Goal: Use online tool/utility: Use online tool/utility

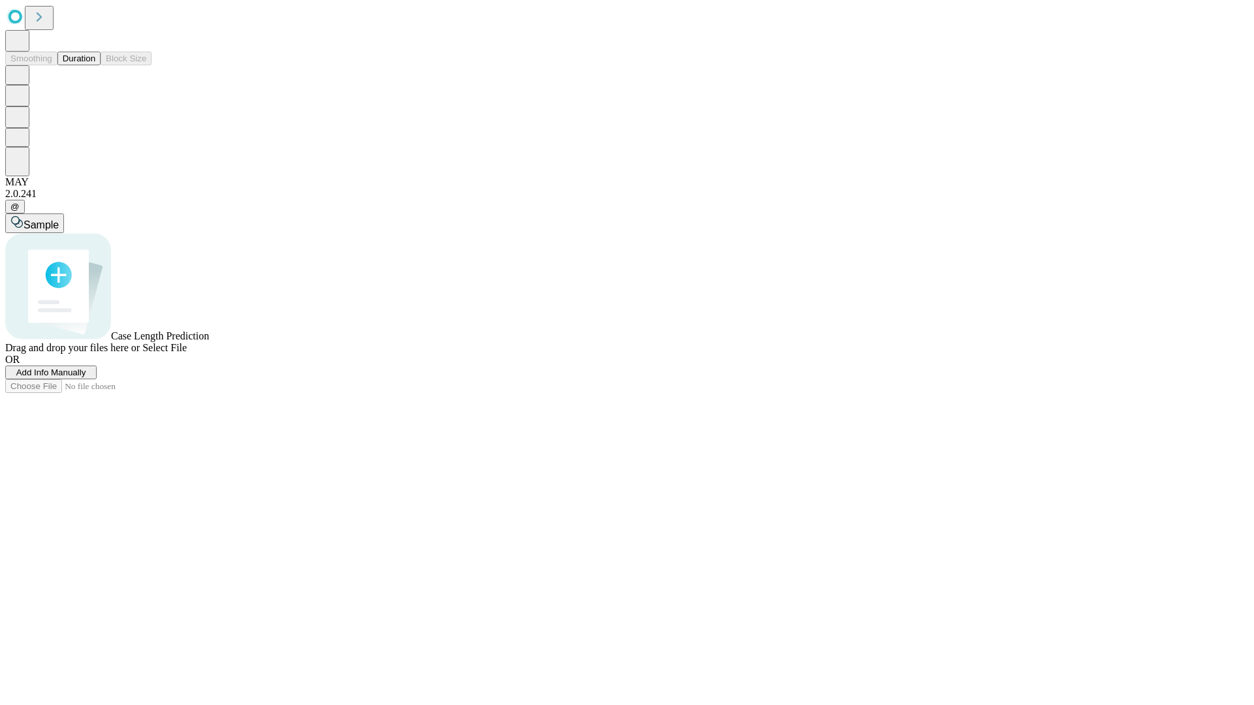
click at [95, 65] on button "Duration" at bounding box center [78, 59] width 43 height 14
click at [59, 219] on span "Sample" at bounding box center [41, 224] width 35 height 11
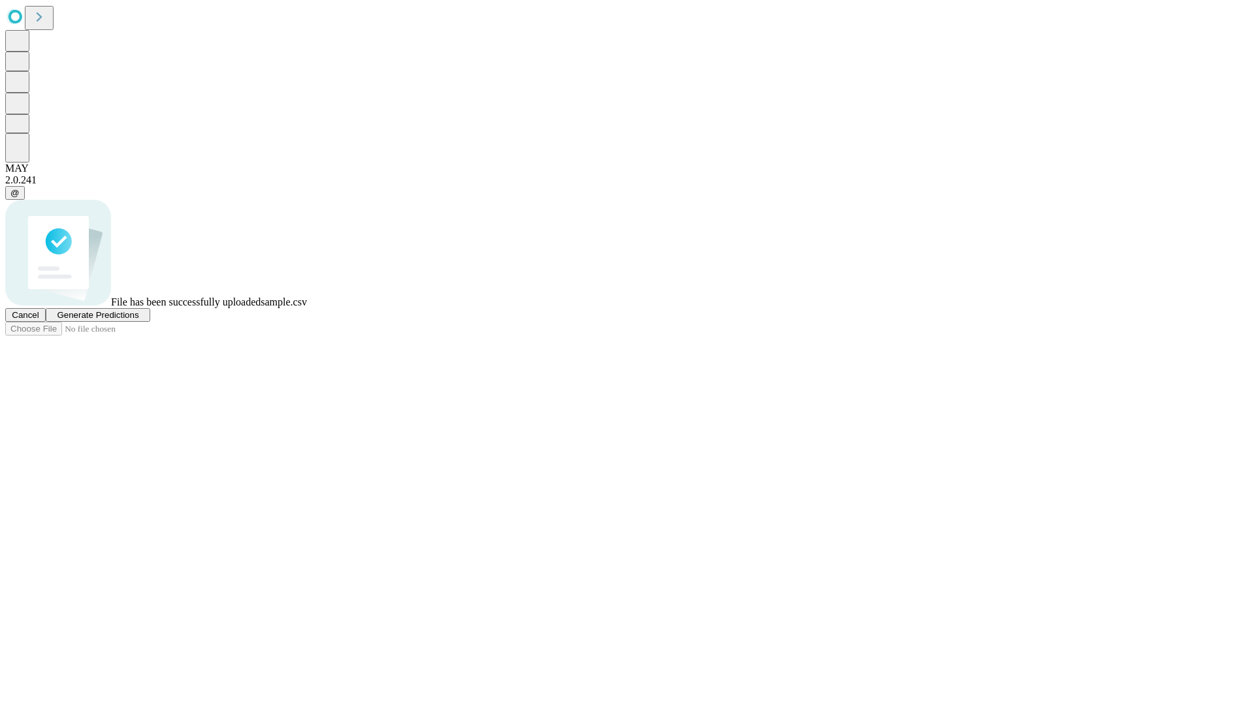
click at [138, 320] on span "Generate Predictions" at bounding box center [98, 315] width 82 height 10
